Goal: Find specific fact: Find specific fact

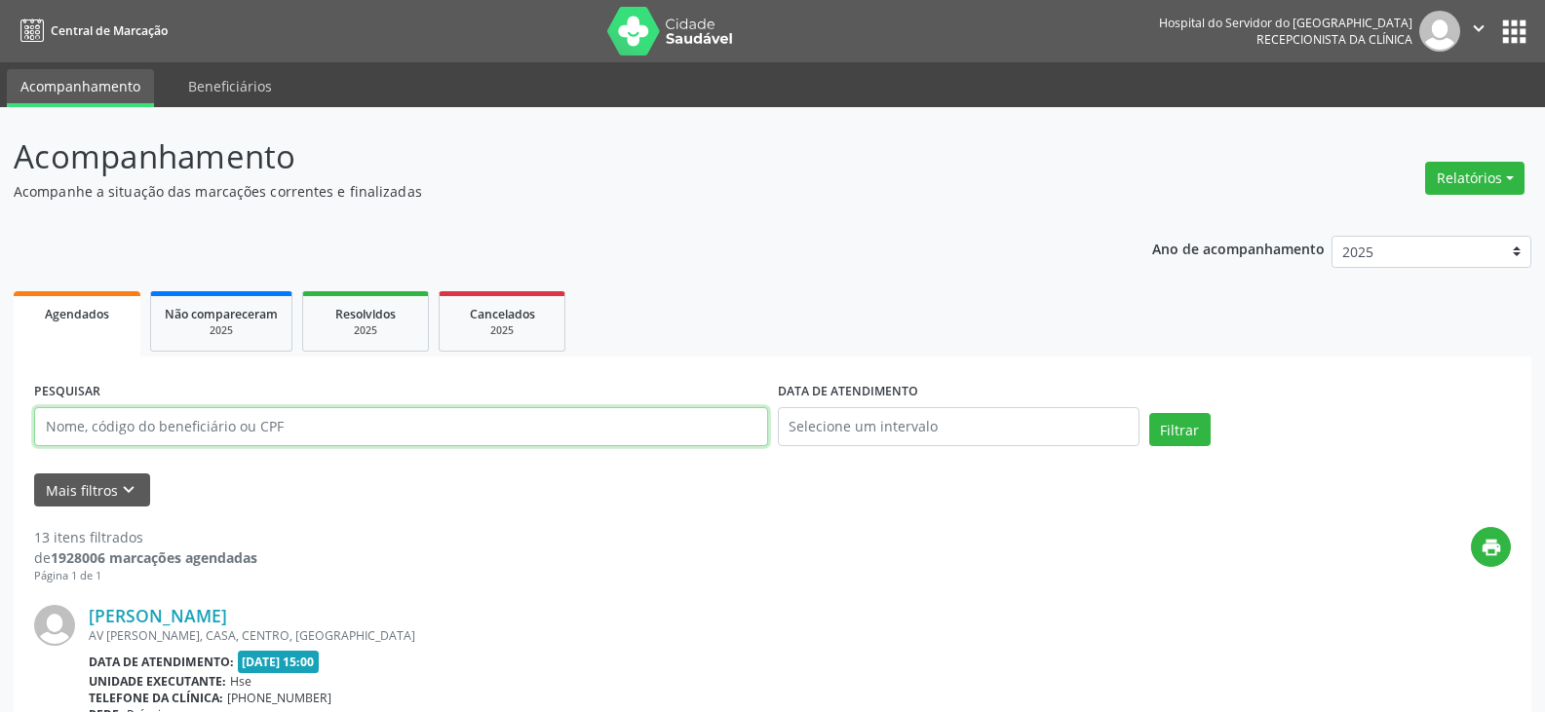
click at [595, 408] on input "text" at bounding box center [401, 426] width 734 height 39
paste input "ALVANIR [PERSON_NAME]"
type input "ALVANIR [PERSON_NAME]"
click at [1149, 413] on button "Filtrar" at bounding box center [1179, 429] width 61 height 33
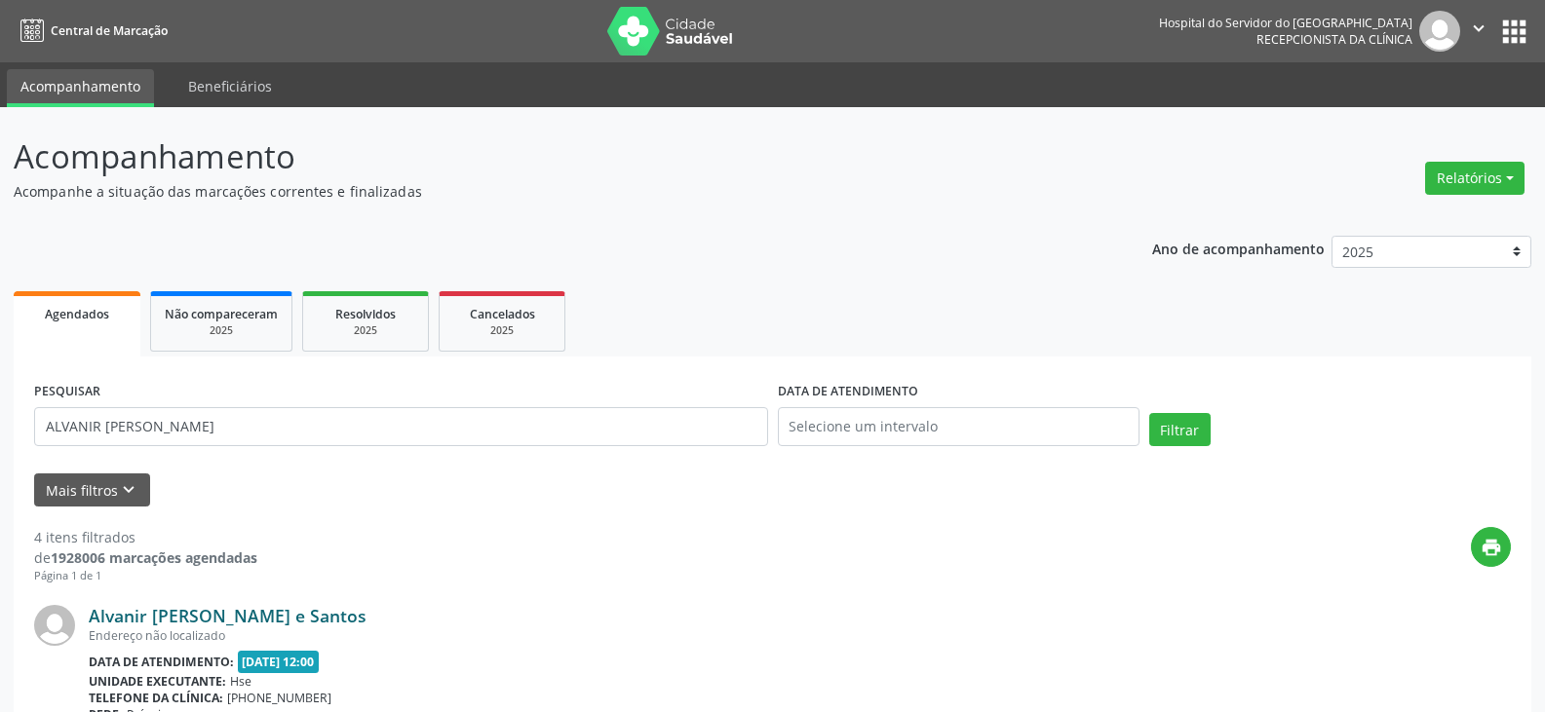
click at [226, 627] on link "Alvanir [PERSON_NAME] e Santos" at bounding box center [228, 615] width 278 height 21
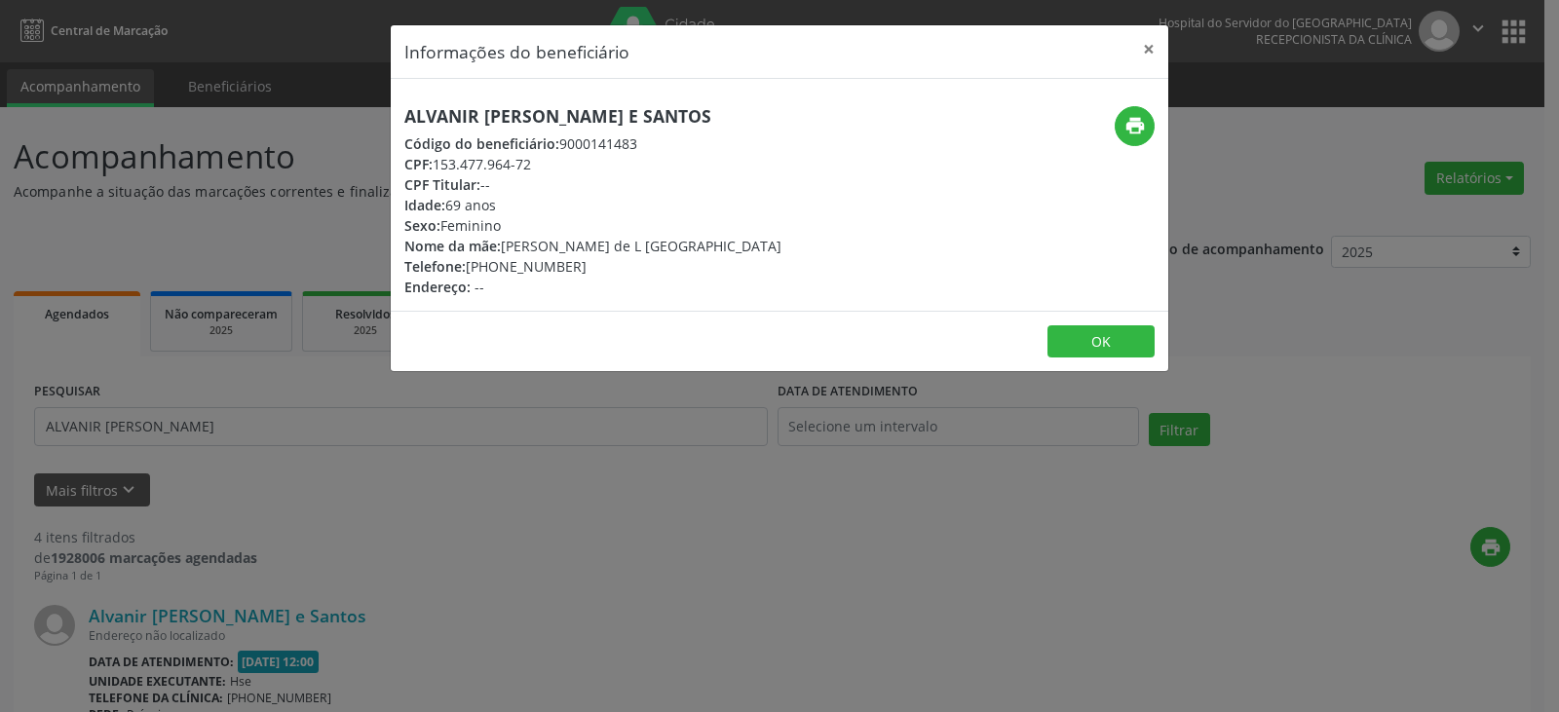
drag, startPoint x: 518, startPoint y: 167, endPoint x: 441, endPoint y: 167, distance: 77.0
click at [441, 167] on div "CPF: 153.477.964-72" at bounding box center [592, 164] width 377 height 20
copy div "53.477.964-72"
drag, startPoint x: 481, startPoint y: 207, endPoint x: 514, endPoint y: 198, distance: 34.3
click at [482, 207] on div "Idade: 69 anos" at bounding box center [592, 205] width 377 height 20
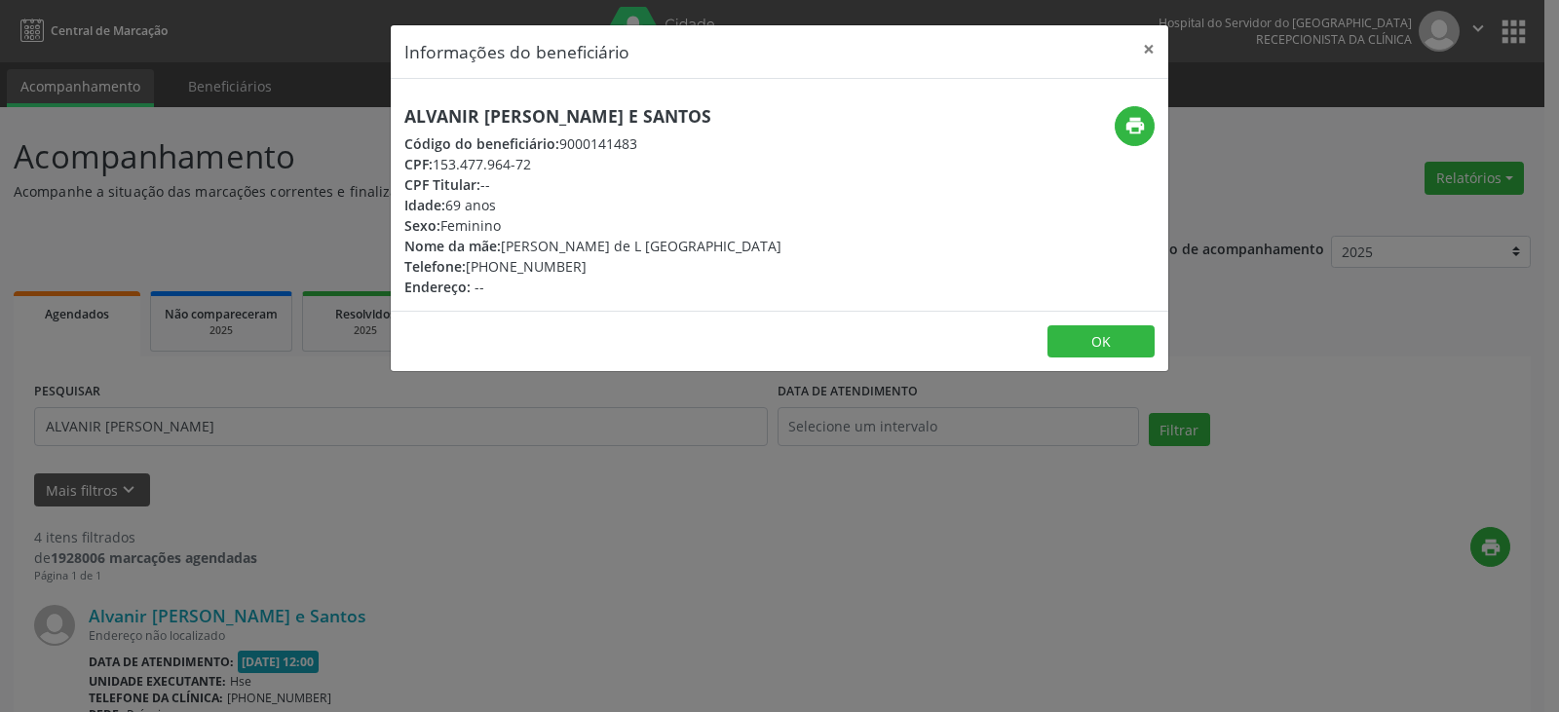
drag, startPoint x: 509, startPoint y: 160, endPoint x: 439, endPoint y: 155, distance: 70.3
click at [439, 155] on div "CPF: 153.477.964-72" at bounding box center [592, 164] width 377 height 20
copy div "153.477.964-72"
drag, startPoint x: 575, startPoint y: 271, endPoint x: 499, endPoint y: 267, distance: 76.1
click at [499, 267] on div "Telefone: [PHONE_NUMBER]" at bounding box center [592, 266] width 377 height 20
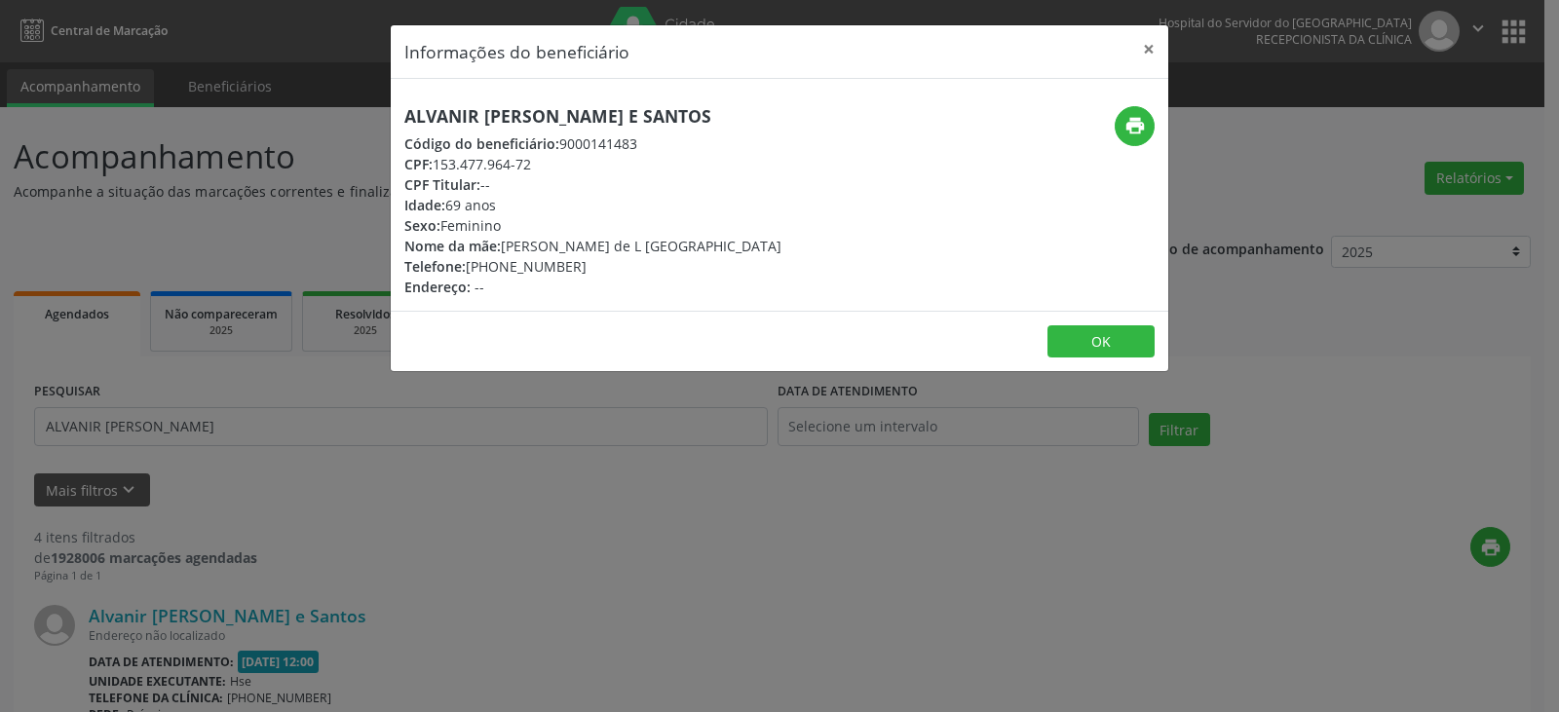
copy div "98602-5221"
click at [1128, 135] on icon "print" at bounding box center [1135, 125] width 21 height 21
